Goal: Information Seeking & Learning: Learn about a topic

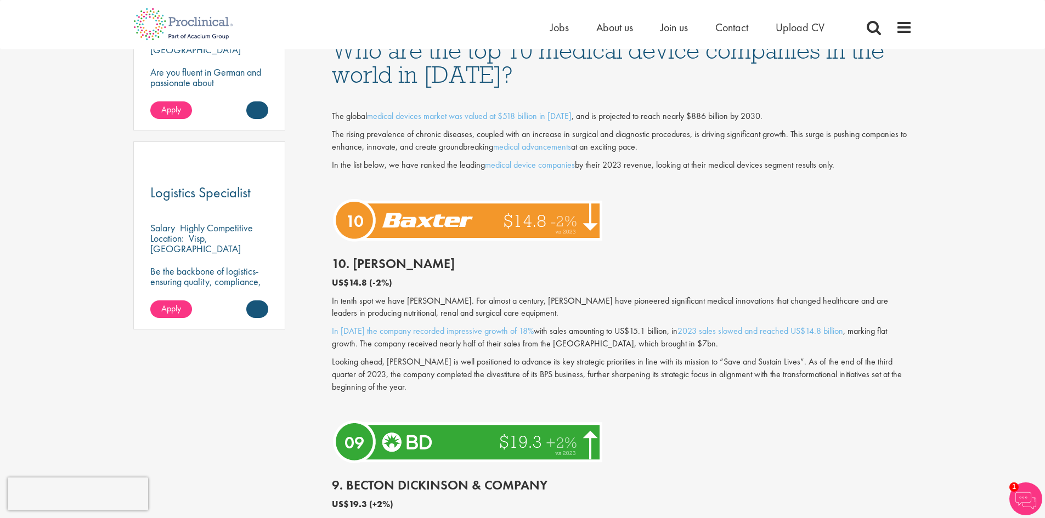
scroll to position [730, 0]
drag, startPoint x: 352, startPoint y: 263, endPoint x: 413, endPoint y: 269, distance: 61.8
click at [416, 269] on h2 "10. [PERSON_NAME]" at bounding box center [622, 264] width 580 height 14
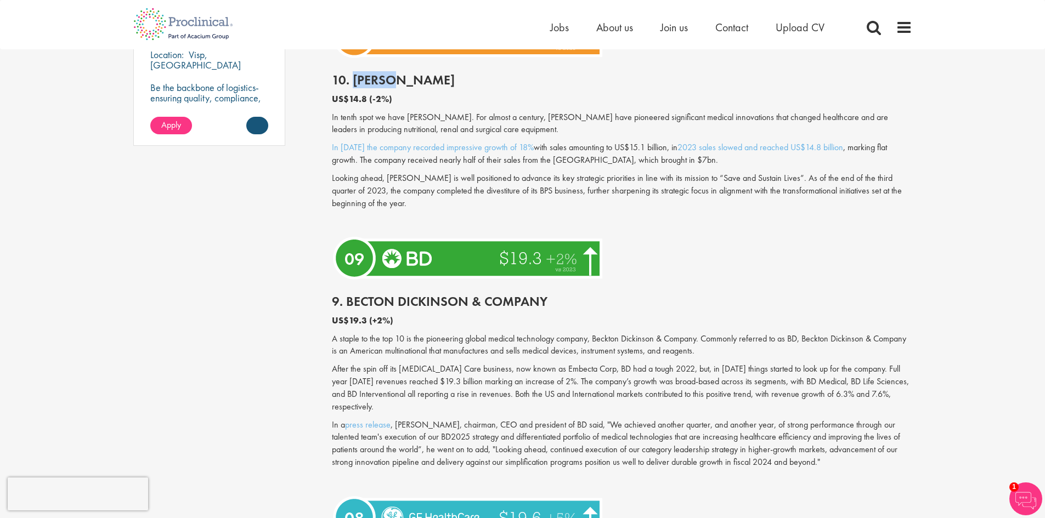
scroll to position [949, 0]
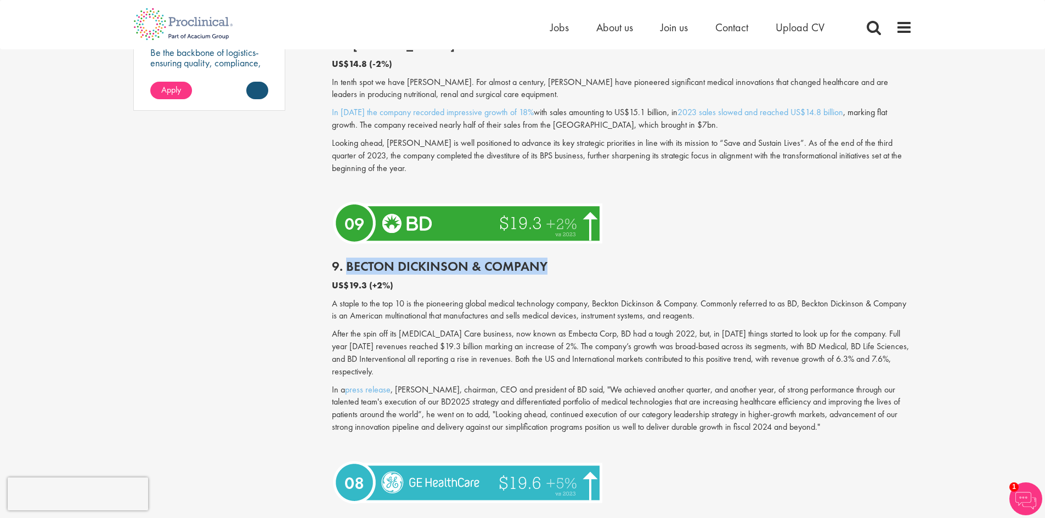
drag, startPoint x: 346, startPoint y: 267, endPoint x: 564, endPoint y: 273, distance: 217.8
click at [564, 273] on h2 "9. Becton Dickinson & Company" at bounding box center [622, 266] width 580 height 14
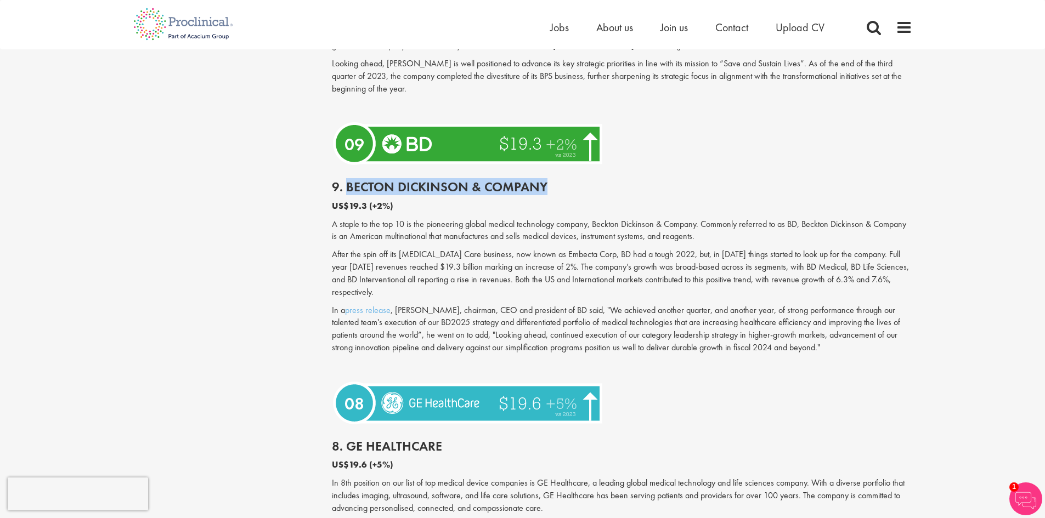
scroll to position [1242, 0]
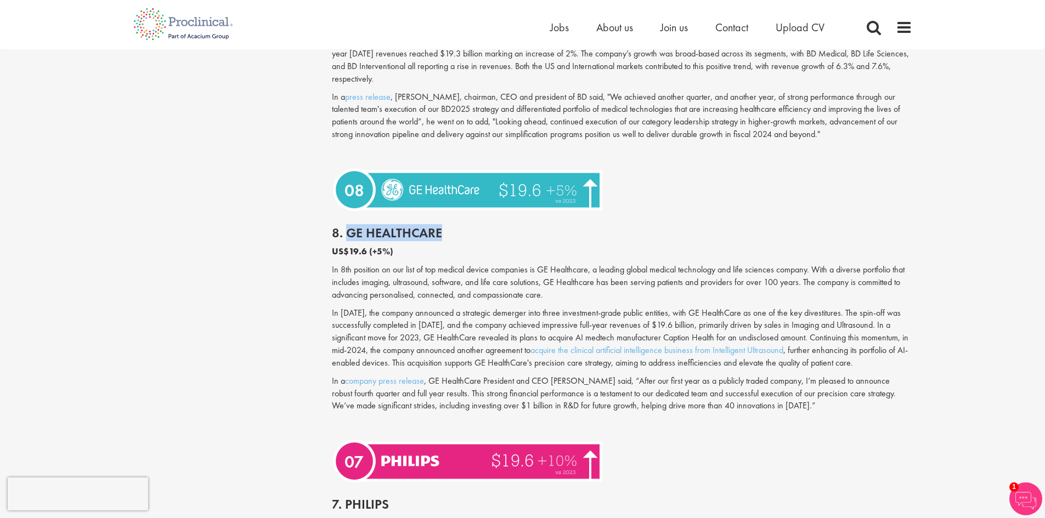
drag, startPoint x: 349, startPoint y: 220, endPoint x: 442, endPoint y: 217, distance: 92.7
click at [442, 226] on h2 "8. GE HealthCare" at bounding box center [622, 233] width 580 height 14
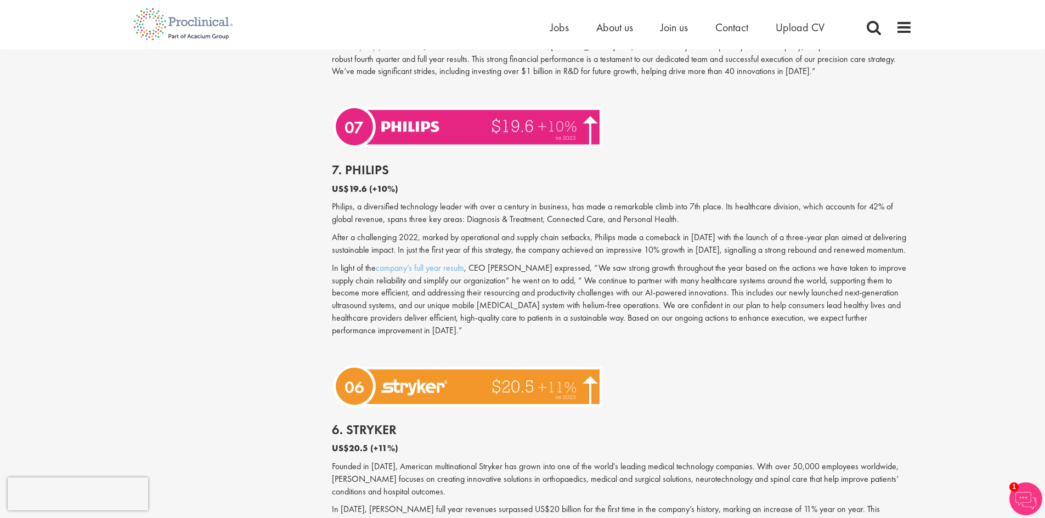
scroll to position [1535, 0]
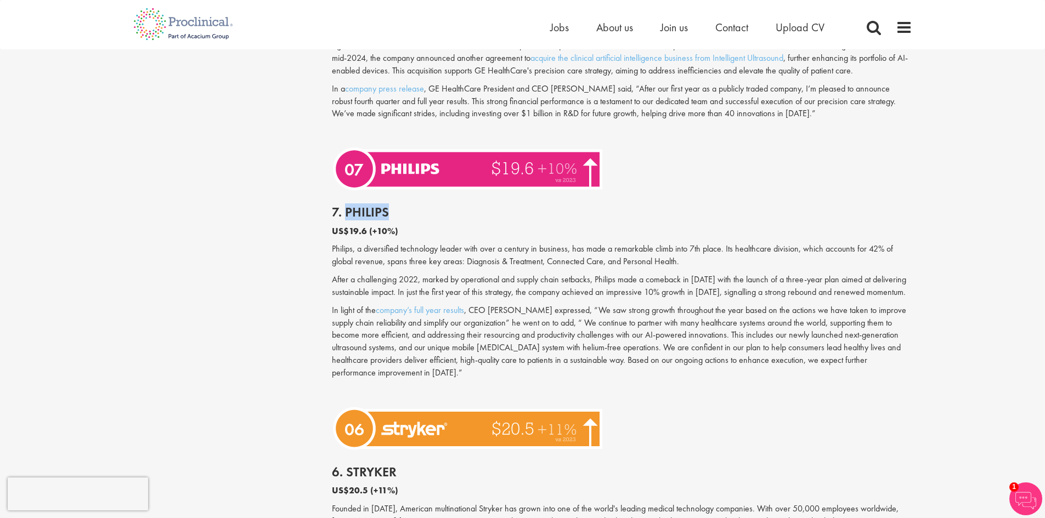
drag, startPoint x: 344, startPoint y: 214, endPoint x: 391, endPoint y: 218, distance: 46.3
click at [391, 218] on h2 "7. Philips" at bounding box center [622, 212] width 580 height 14
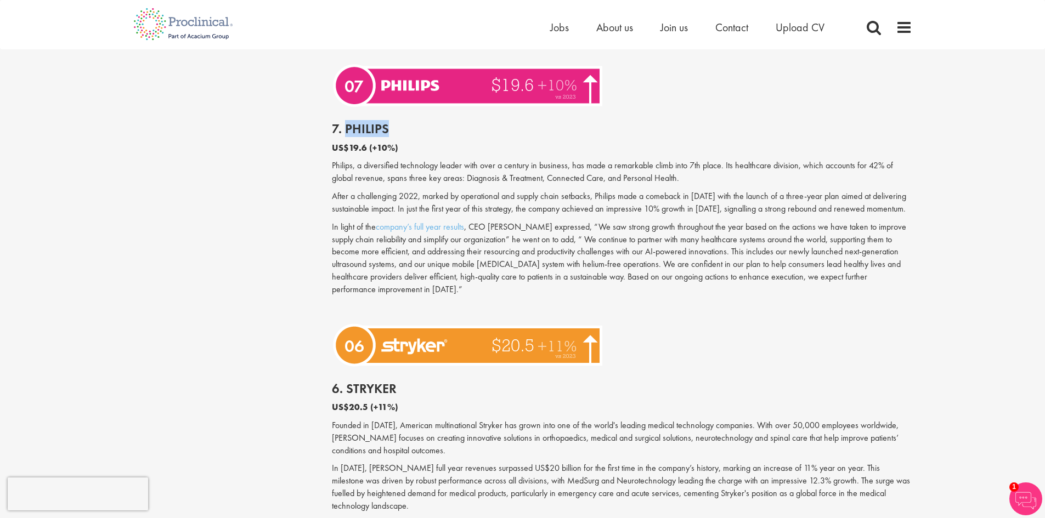
scroll to position [1681, 0]
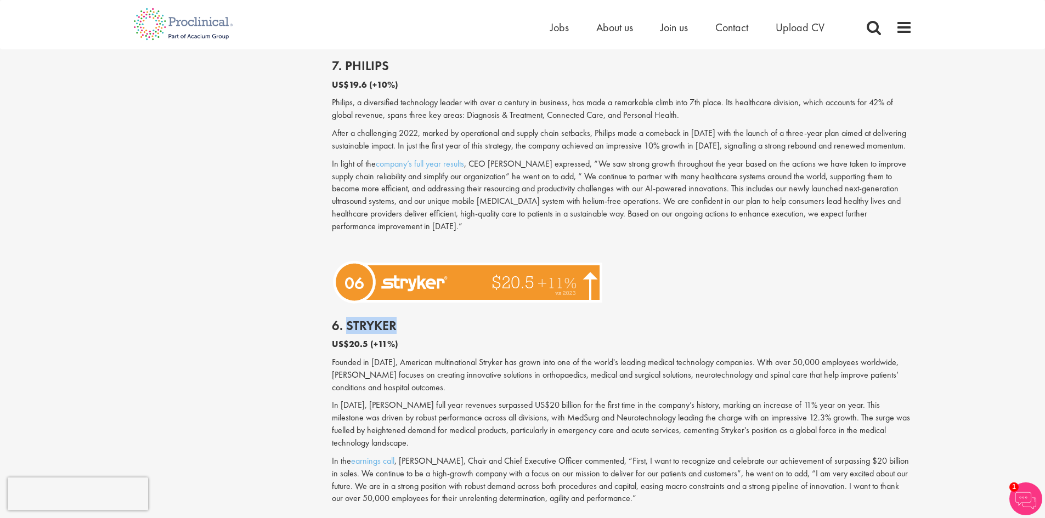
drag, startPoint x: 345, startPoint y: 312, endPoint x: 401, endPoint y: 317, distance: 56.2
click at [401, 319] on h2 "6. Stryker" at bounding box center [622, 326] width 580 height 14
